Goal: Information Seeking & Learning: Learn about a topic

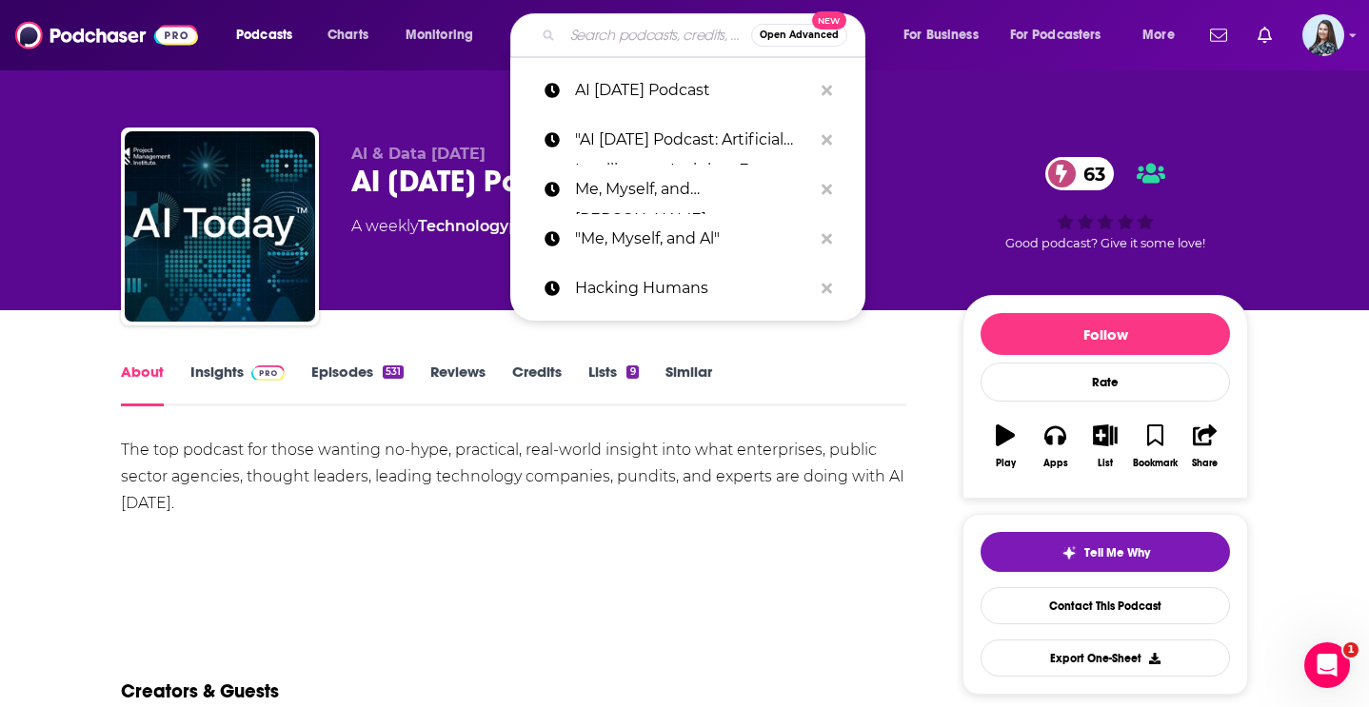
click at [593, 37] on input "Search podcasts, credits, & more..." at bounding box center [657, 35] width 189 height 30
paste input "The Last Word with [PERSON_NAME]"
type input "The Last Word with [PERSON_NAME]"
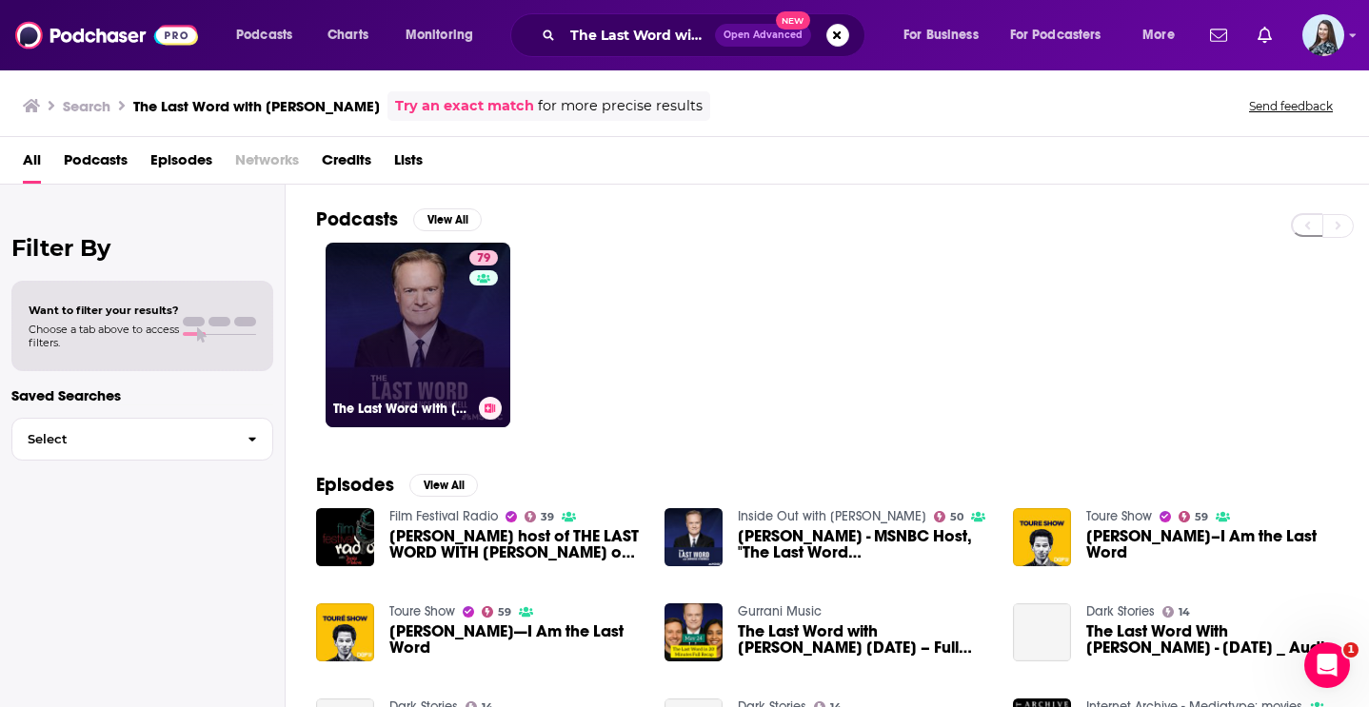
click at [466, 333] on link "79 The Last Word with [PERSON_NAME]" at bounding box center [418, 335] width 185 height 185
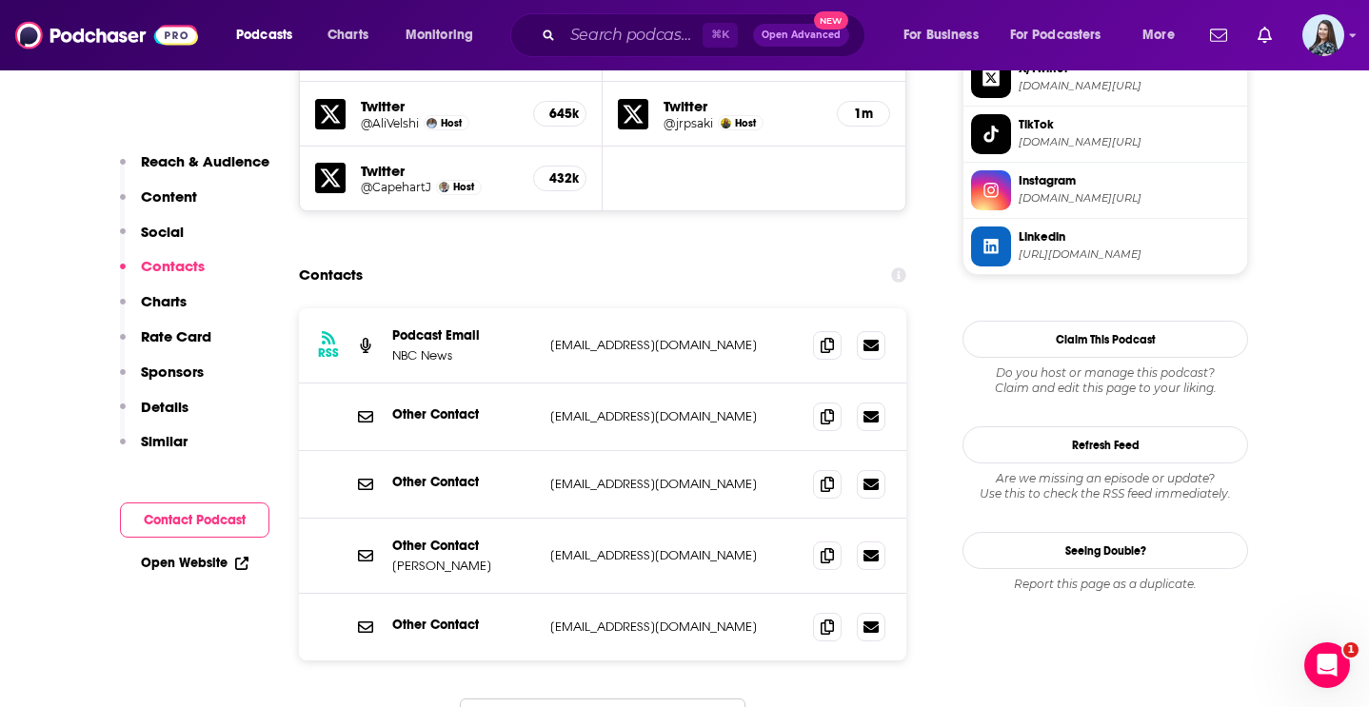
scroll to position [1924, 0]
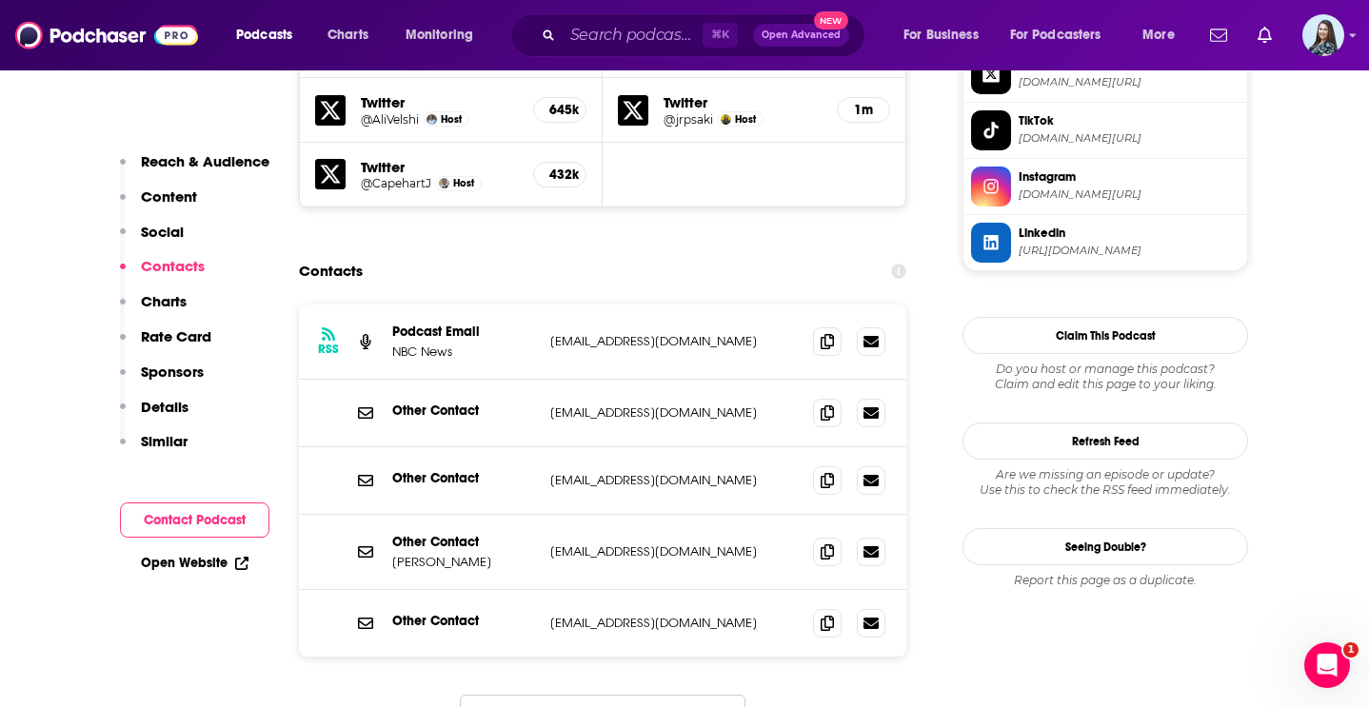
click at [604, 695] on button "Load More..." at bounding box center [603, 720] width 286 height 51
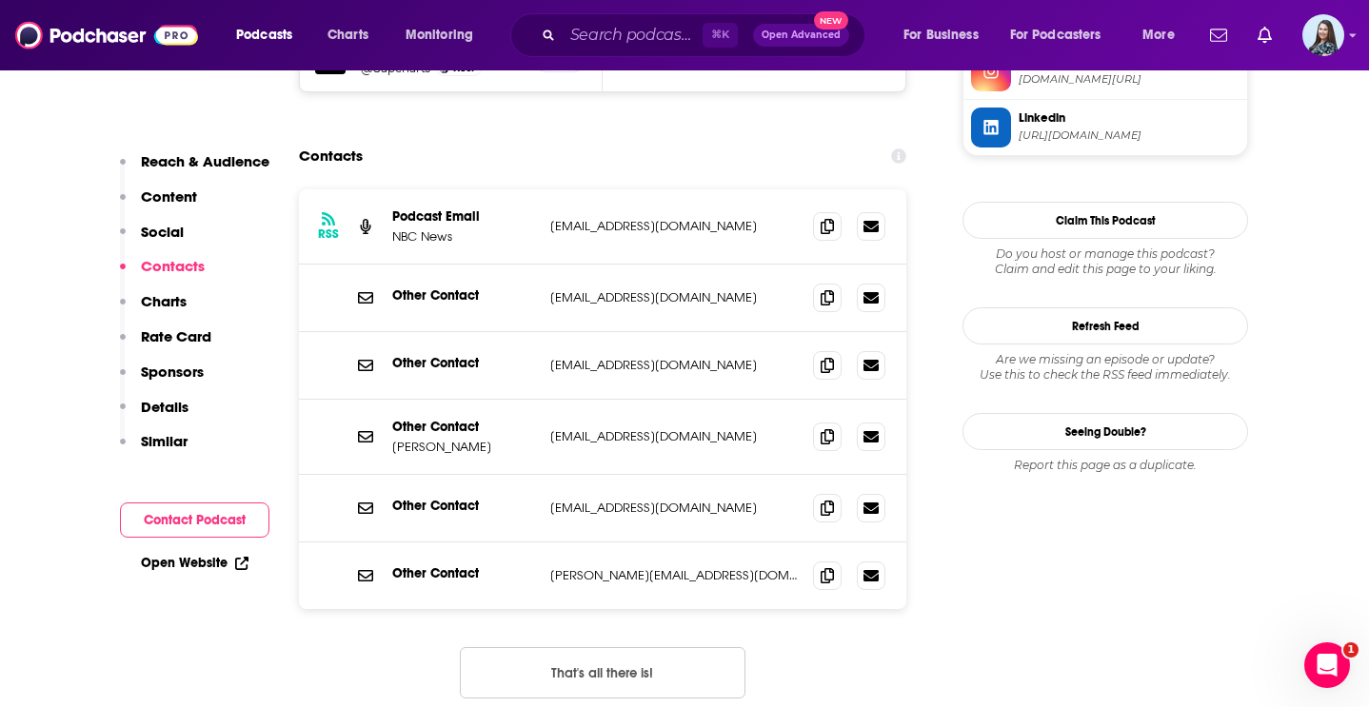
scroll to position [2064, 0]
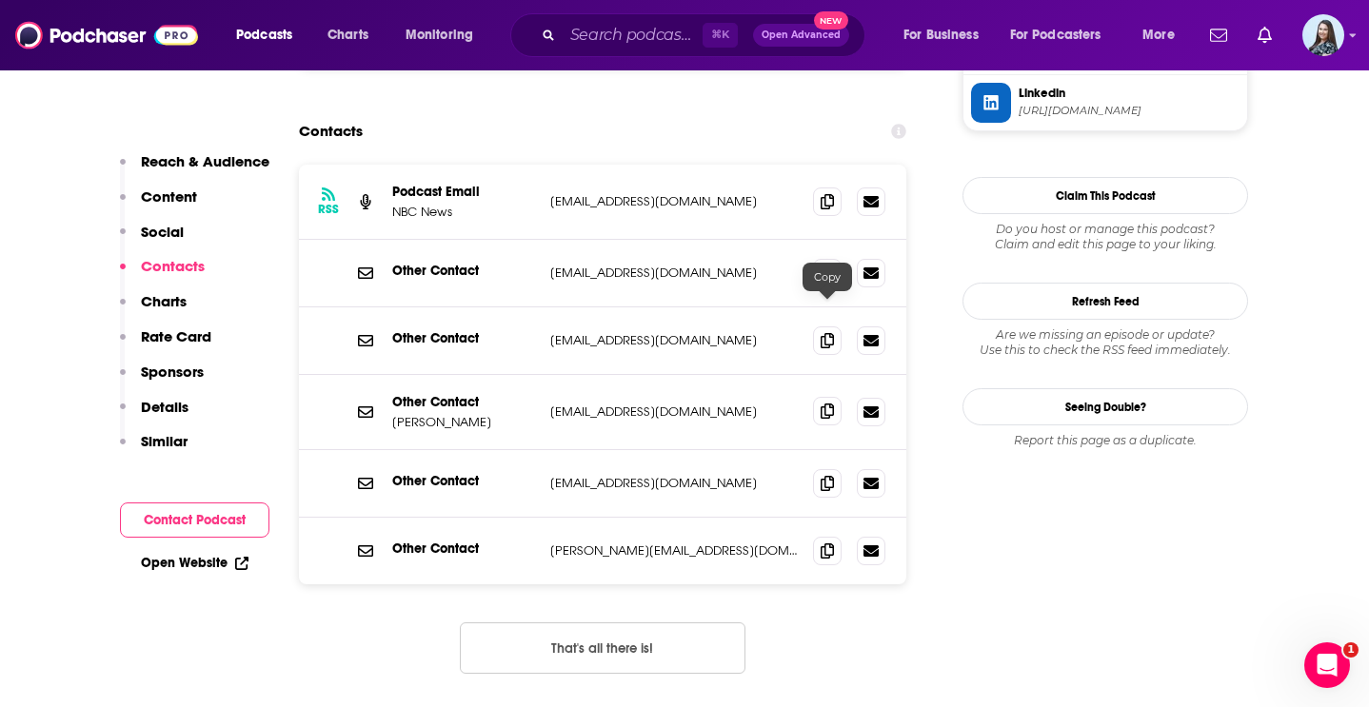
click at [822, 404] on icon at bounding box center [827, 411] width 13 height 15
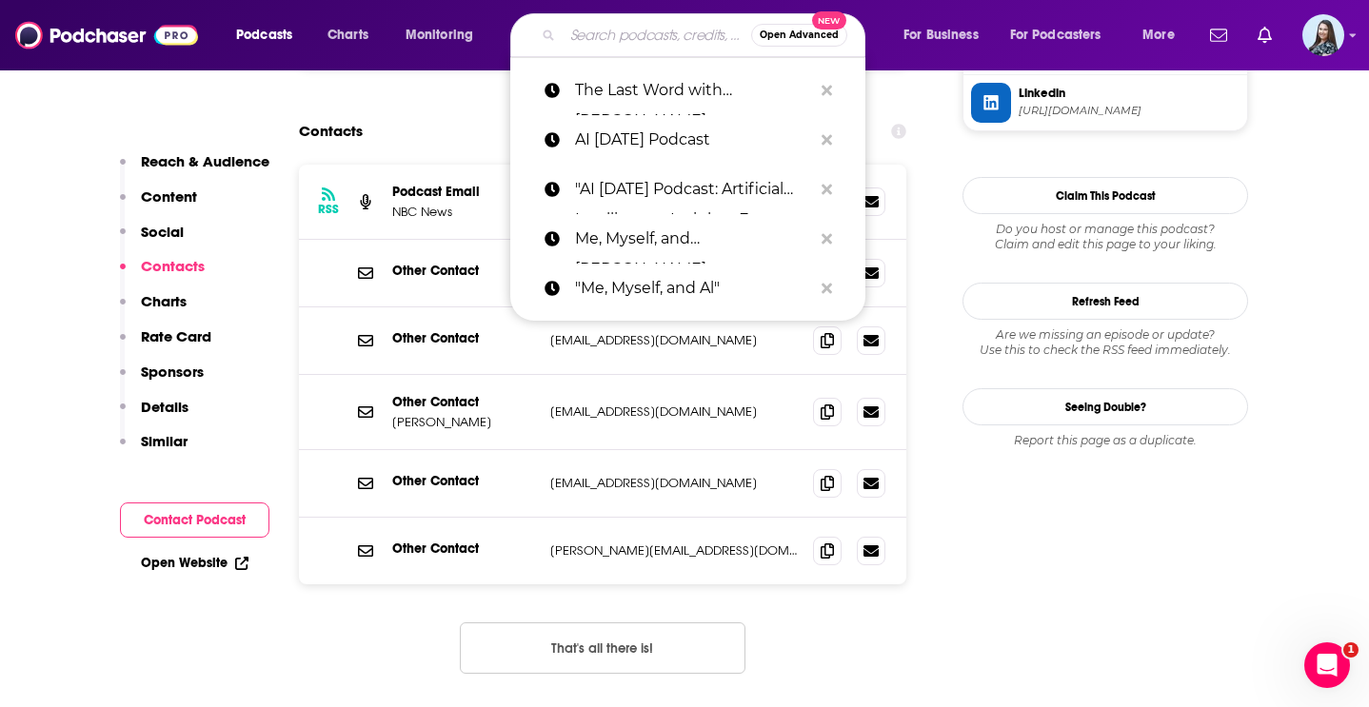
click at [611, 49] on input "Search podcasts, credits, & more..." at bounding box center [657, 35] width 189 height 30
paste input "[DATE] in Focus"
type input "[DATE] in Focus"
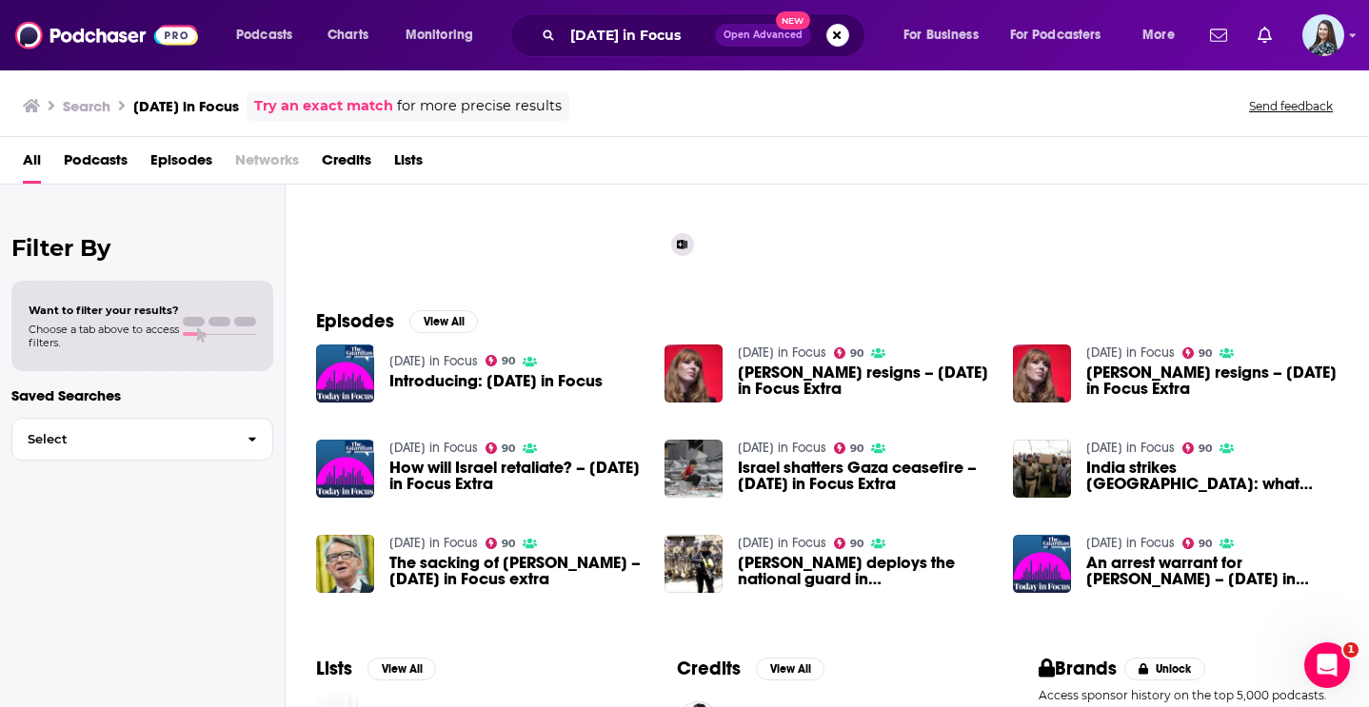
scroll to position [181, 0]
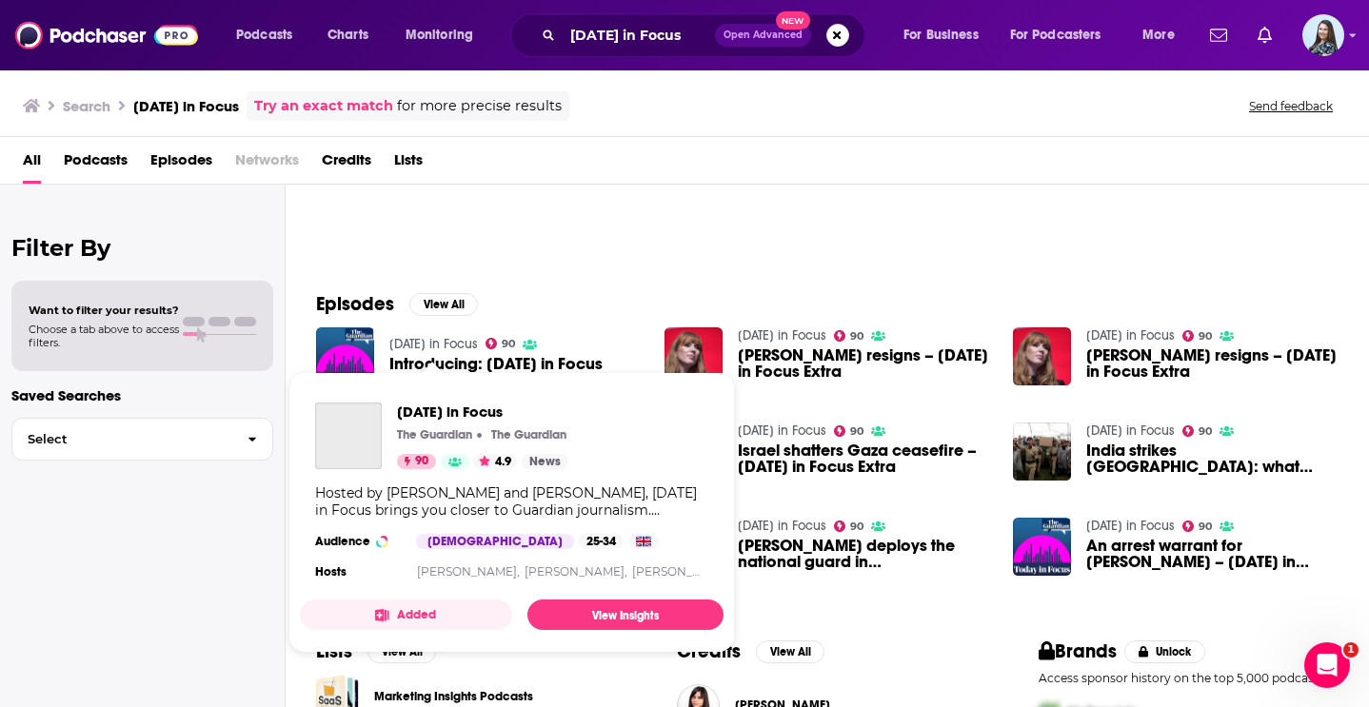
click at [427, 344] on link "[DATE] in Focus" at bounding box center [433, 344] width 89 height 16
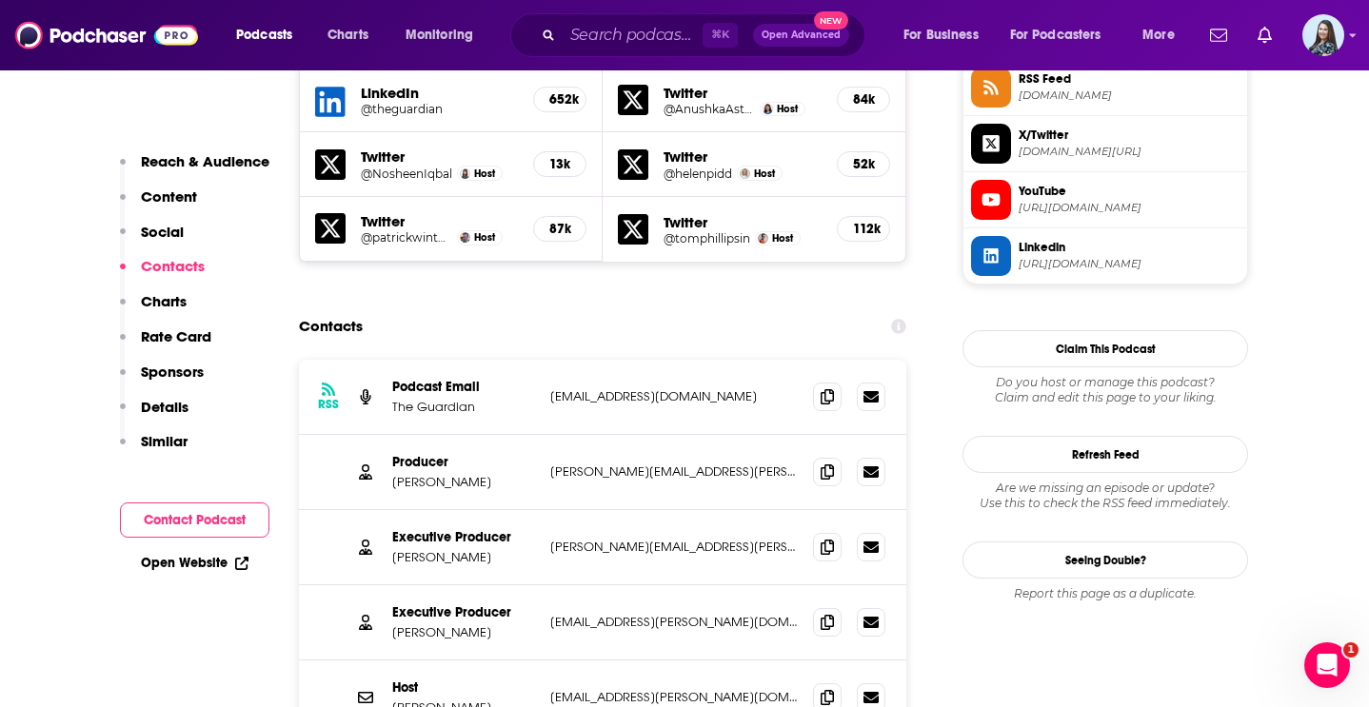
scroll to position [1795, 0]
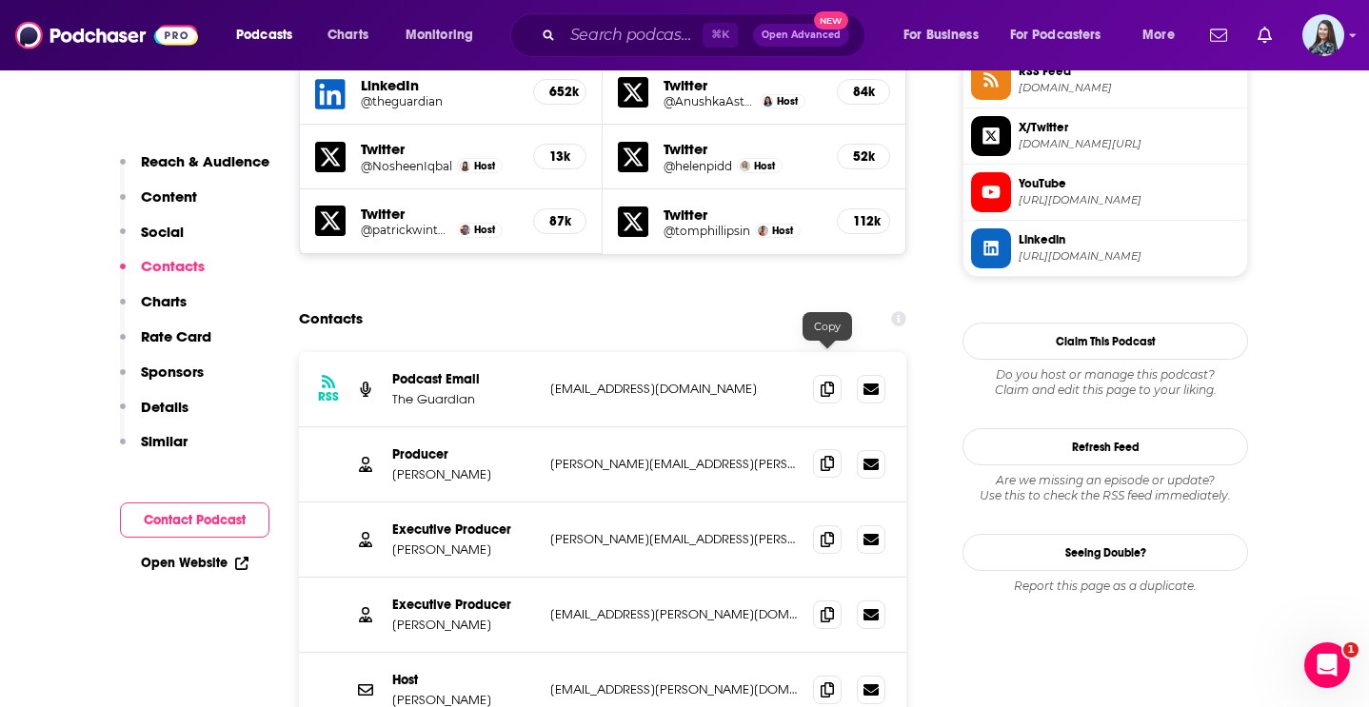
click at [821, 456] on icon at bounding box center [827, 463] width 13 height 15
click at [605, 42] on input "Search podcasts, credits, & more..." at bounding box center [633, 35] width 140 height 30
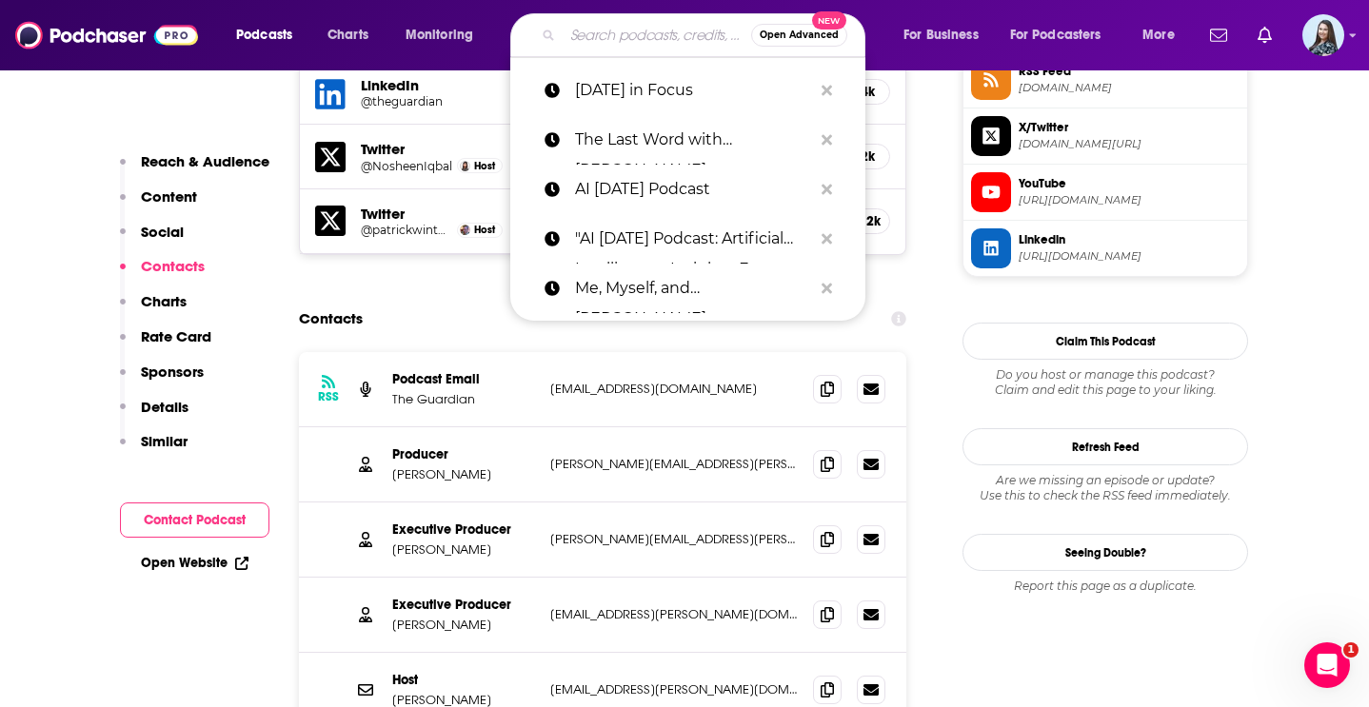
paste input "The Run-Up"
type input "The Run-Up"
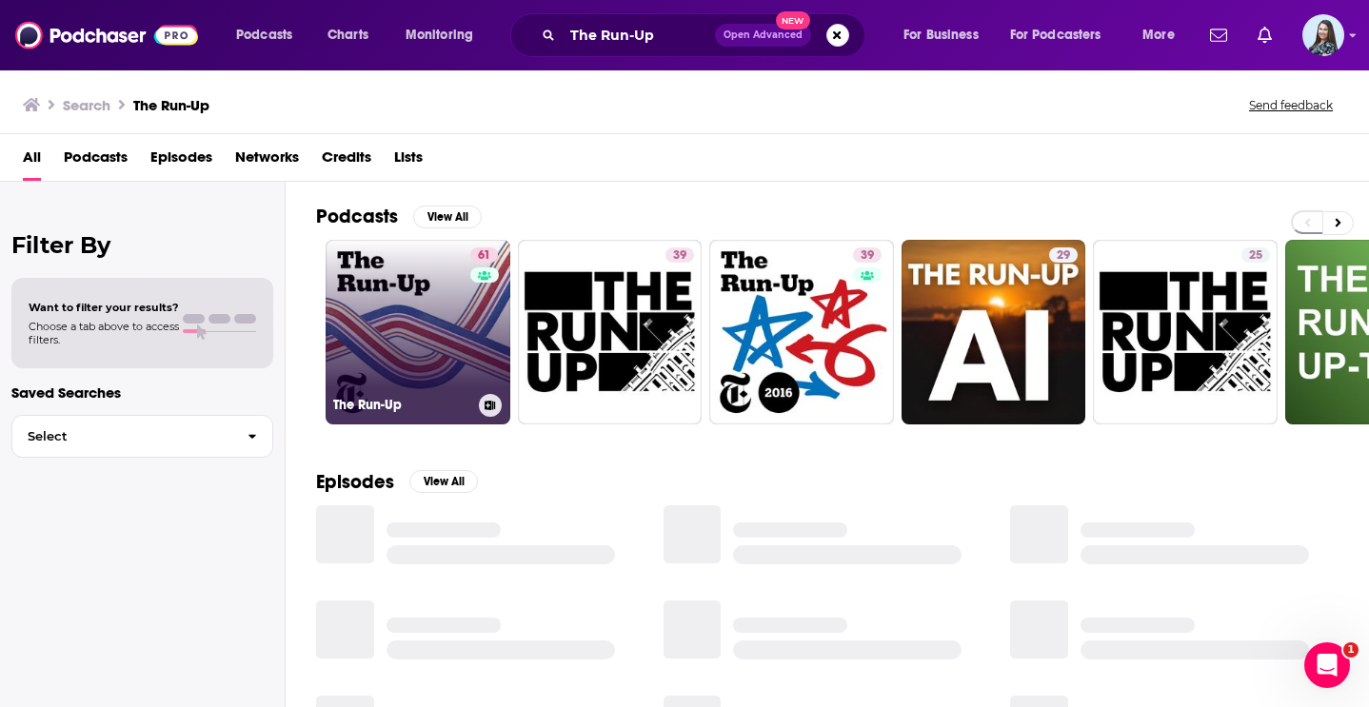
click at [457, 316] on link "61 The Run-Up" at bounding box center [418, 332] width 185 height 185
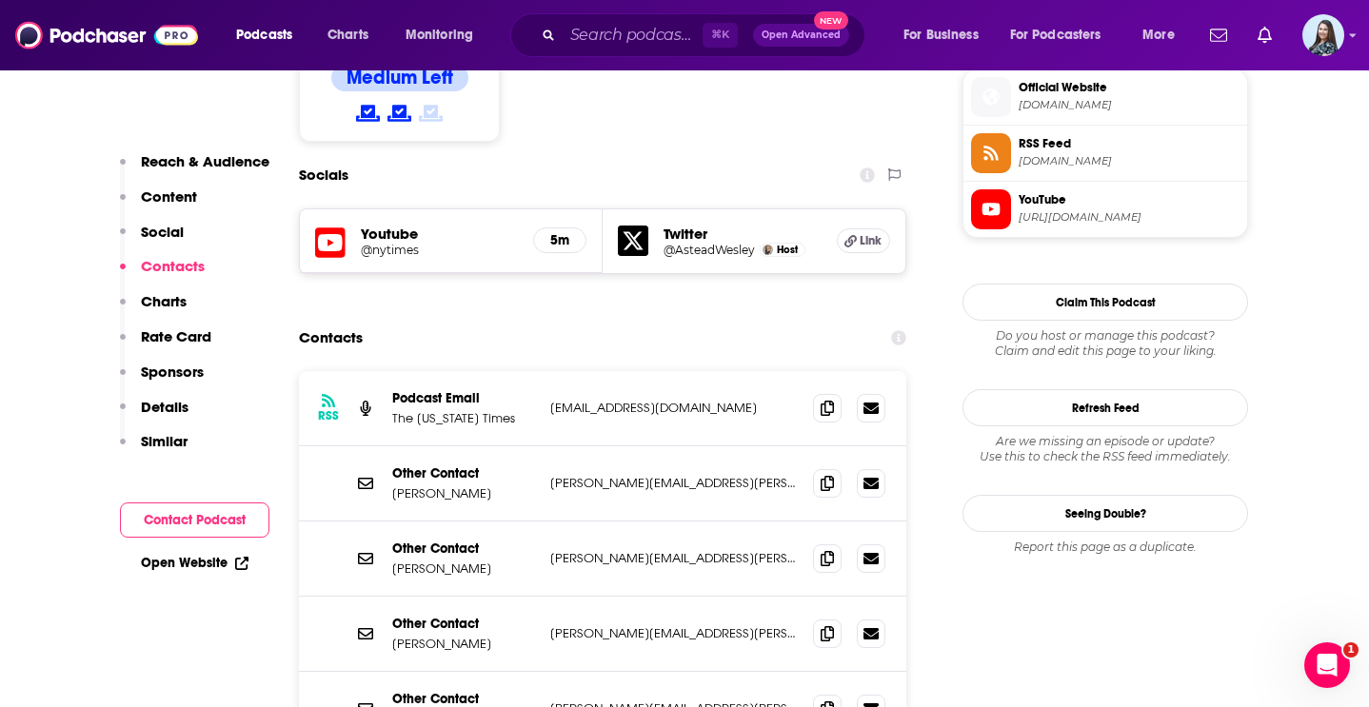
scroll to position [1763, 0]
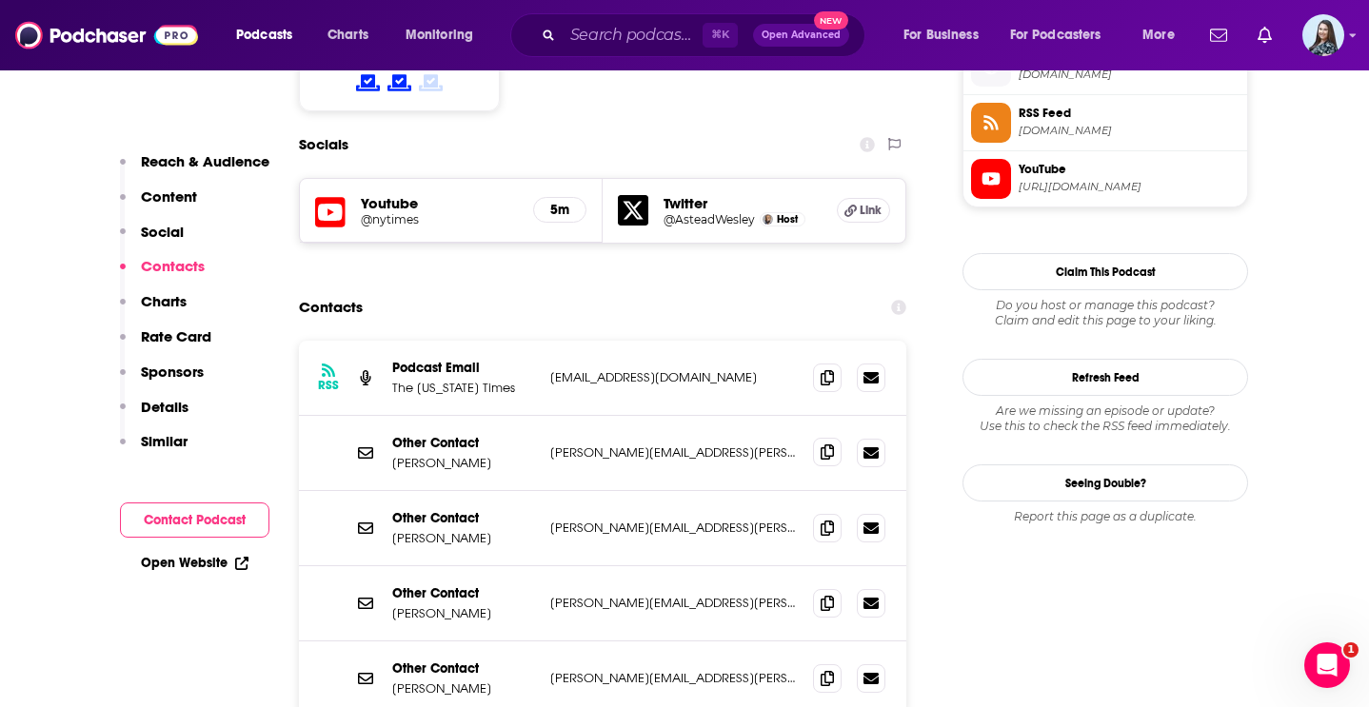
click at [818, 438] on span at bounding box center [827, 452] width 29 height 29
